Goal: Communication & Community: Share content

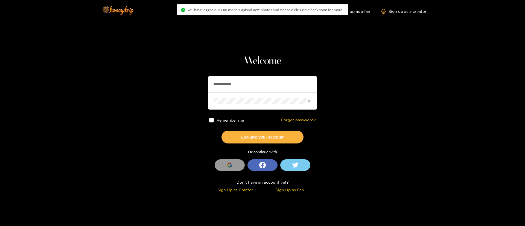
drag, startPoint x: 0, startPoint y: 0, endPoint x: 250, endPoint y: 82, distance: 263.1
click at [250, 82] on input "**********" at bounding box center [262, 84] width 109 height 16
type input "*******"
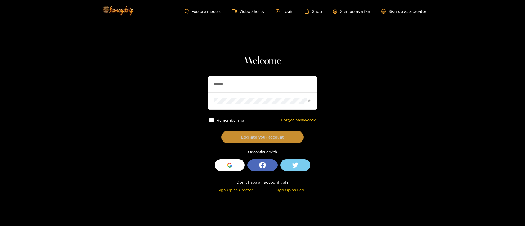
click at [272, 132] on button "Log into your account" at bounding box center [262, 137] width 82 height 13
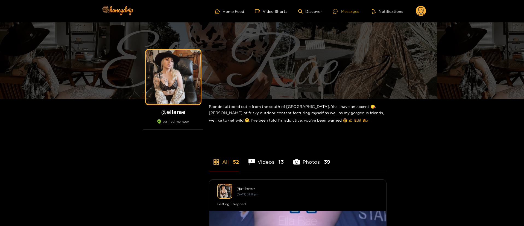
click at [350, 12] on div "Messages" at bounding box center [346, 11] width 26 height 6
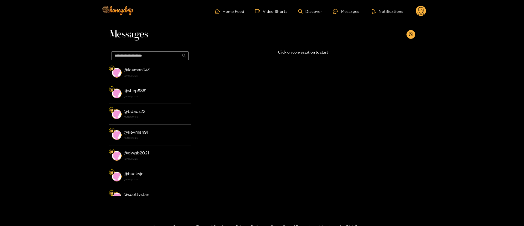
click at [143, 62] on span at bounding box center [150, 55] width 82 height 13
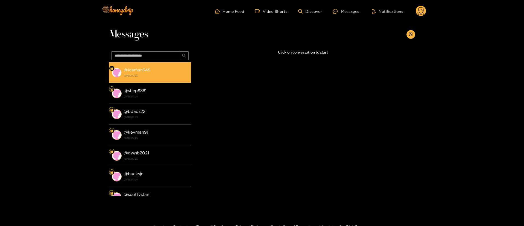
click at [135, 74] on strong "17 August 2025 17:25" at bounding box center [156, 75] width 64 height 5
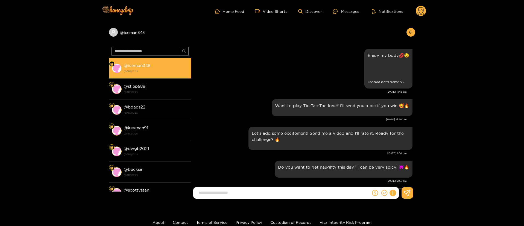
scroll to position [846, 0]
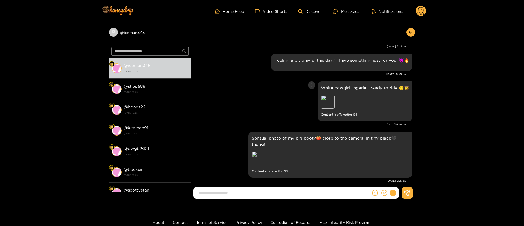
click at [249, 112] on div "White cowgirl lingerie… ready to ride 😏🤠 Preview Content is offered for $ 4" at bounding box center [303, 101] width 219 height 42
click at [256, 152] on div "Preview" at bounding box center [259, 159] width 14 height 14
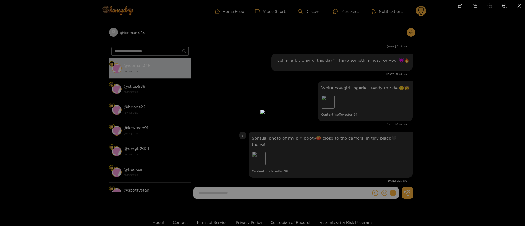
click at [437, 34] on div at bounding box center [262, 113] width 525 height 226
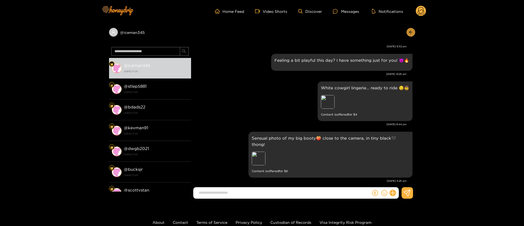
click at [411, 32] on icon "arrow-left" at bounding box center [410, 32] width 4 height 4
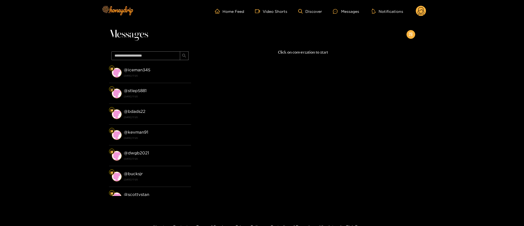
click at [411, 32] on button "button" at bounding box center [410, 34] width 9 height 9
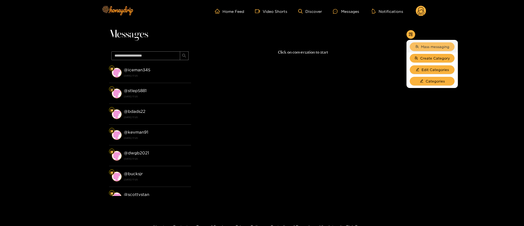
click at [431, 48] on span "Mass messaging" at bounding box center [435, 46] width 28 height 5
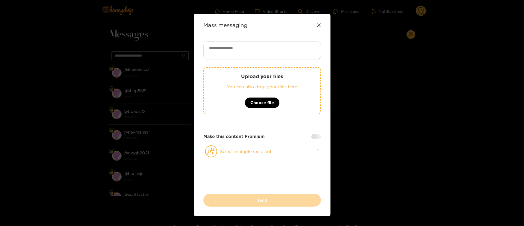
click at [251, 52] on textarea at bounding box center [261, 50] width 117 height 19
paste textarea "**********"
paste textarea "******"
type textarea "**********"
click at [251, 147] on button "Select multiple recipients" at bounding box center [261, 151] width 117 height 13
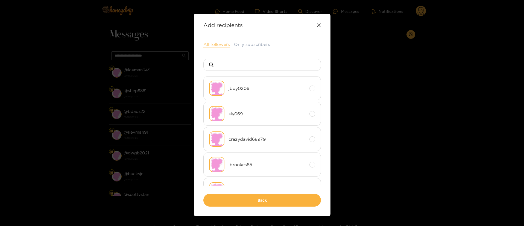
click at [220, 42] on button "All followers" at bounding box center [216, 44] width 27 height 7
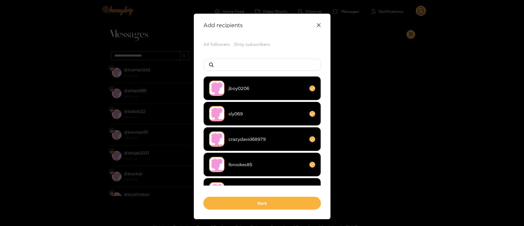
click at [299, 48] on div "All followers Only subscribers jboy0206 sly069 crazydavid68979 lbrookes85 emitc…" at bounding box center [261, 125] width 117 height 168
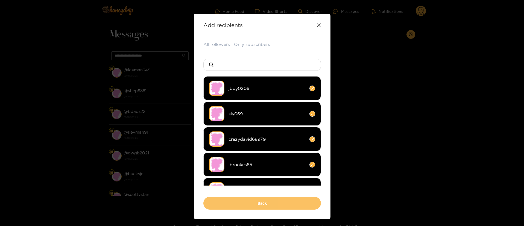
click at [280, 208] on button "Back" at bounding box center [261, 203] width 117 height 13
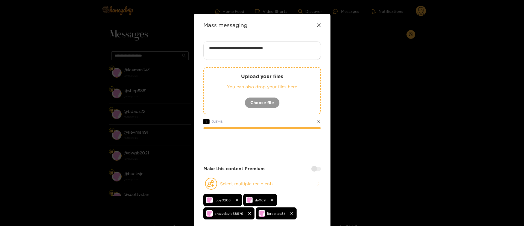
click at [316, 171] on div "Make this content Premium" at bounding box center [261, 169] width 117 height 6
click at [312, 170] on div at bounding box center [316, 169] width 10 height 4
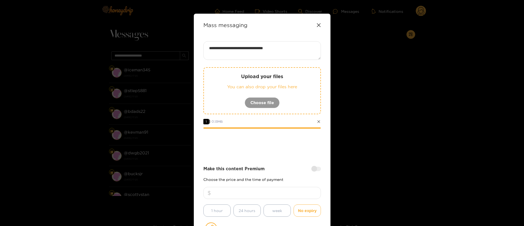
click at [298, 188] on input "number" at bounding box center [261, 193] width 117 height 12
type input "*"
click at [287, 158] on div "**********" at bounding box center [261, 157] width 117 height 233
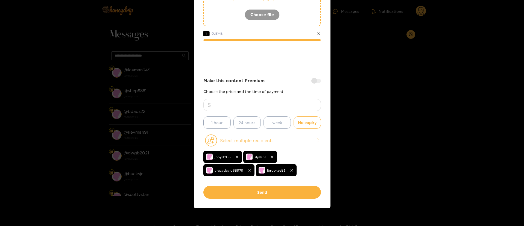
scroll to position [92, 0]
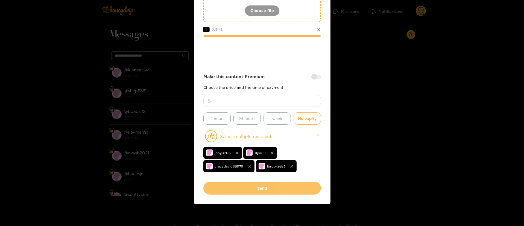
click at [250, 185] on button "Send" at bounding box center [261, 188] width 117 height 13
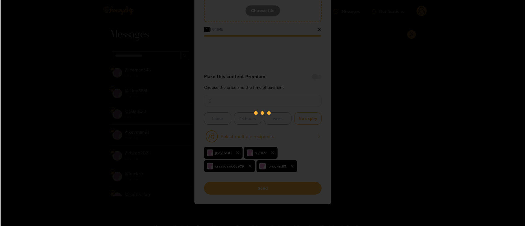
scroll to position [33, 0]
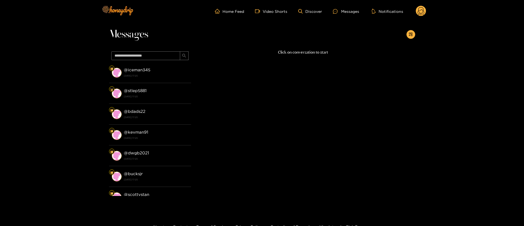
click at [419, 13] on circle at bounding box center [421, 11] width 10 height 10
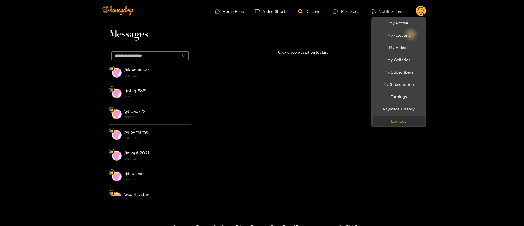
click at [401, 121] on button "Log out" at bounding box center [399, 121] width 52 height 10
